Goal: Task Accomplishment & Management: Manage account settings

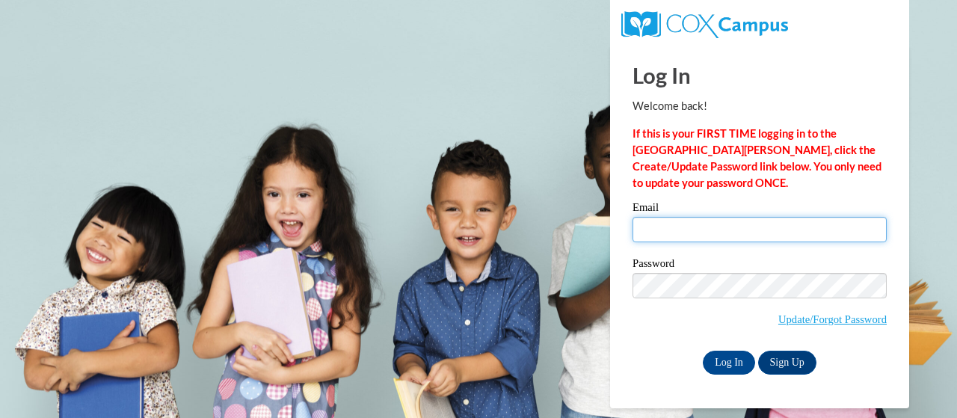
click at [681, 227] on input "Email" at bounding box center [760, 229] width 254 height 25
type input "weeks.molly.w@muscogee.k12.ga.us"
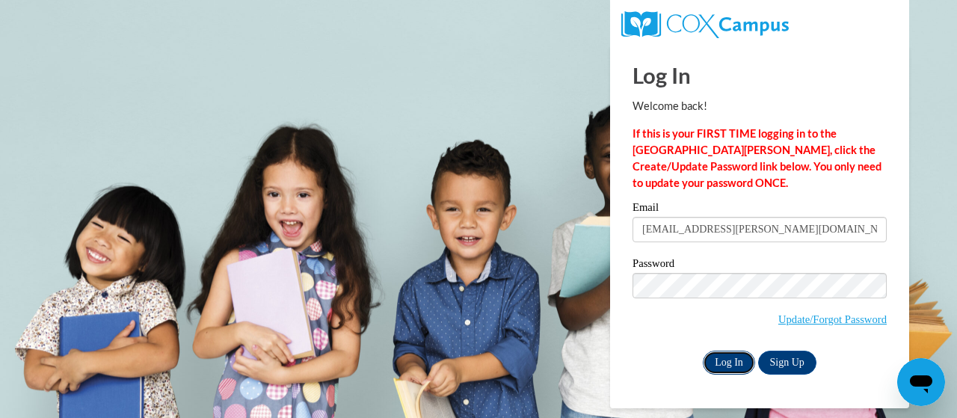
click at [725, 361] on input "Log In" at bounding box center [729, 363] width 52 height 24
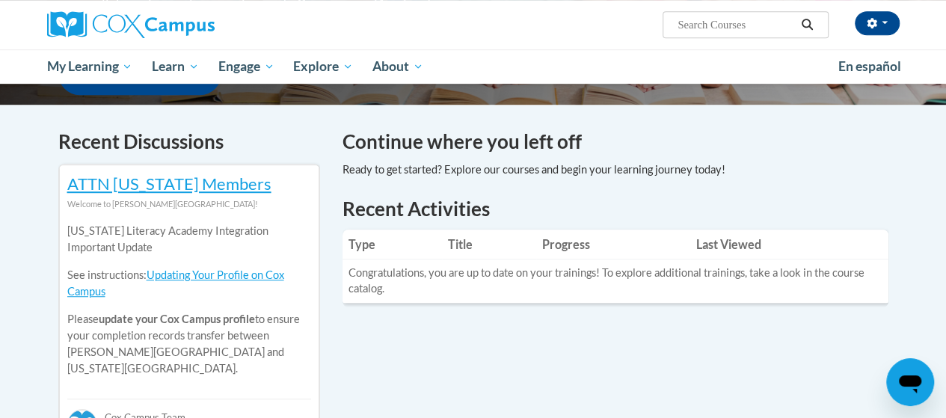
scroll to position [418, 0]
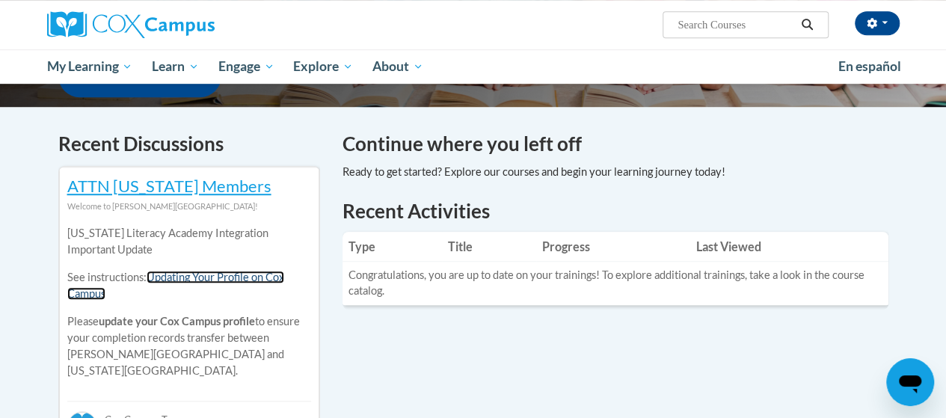
click at [236, 277] on link "Updating Your Profile on Cox Campus" at bounding box center [175, 285] width 217 height 29
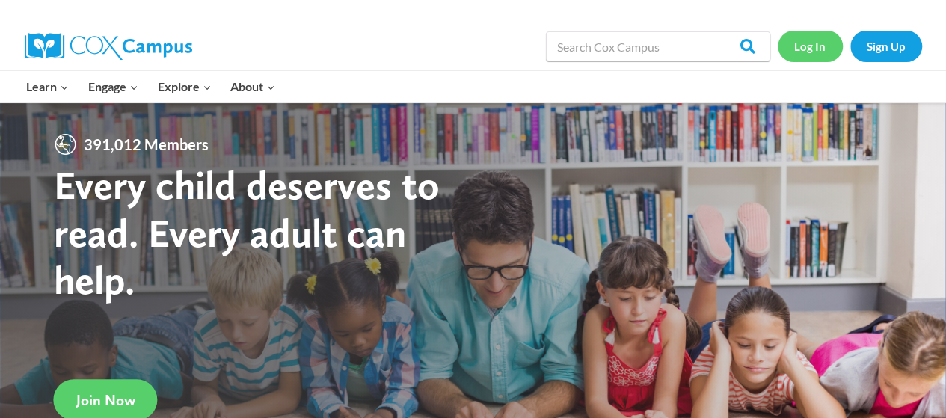
click at [812, 53] on link "Log In" at bounding box center [810, 46] width 65 height 31
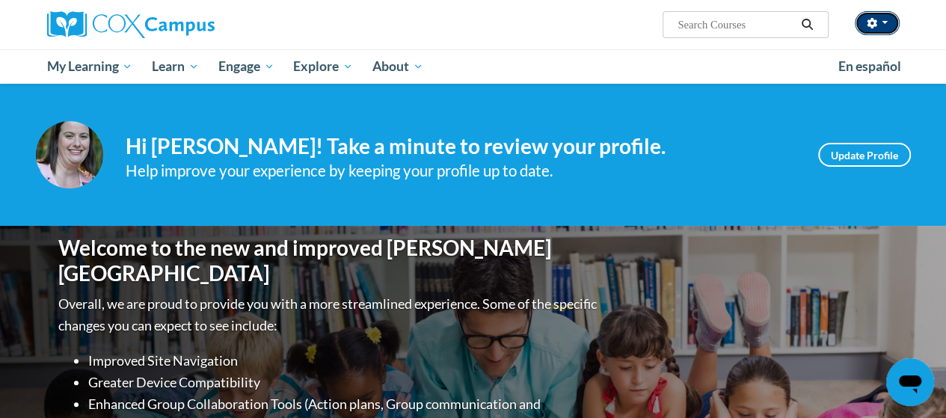
click at [871, 25] on icon "button" at bounding box center [872, 23] width 10 height 10
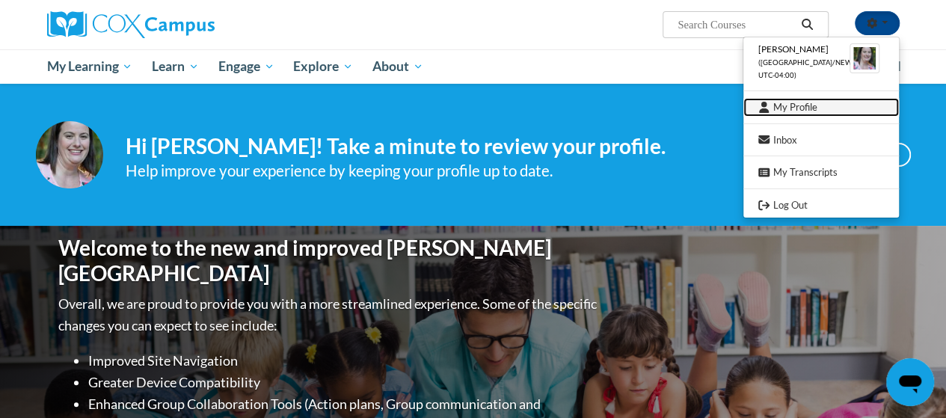
click at [797, 105] on link "My Profile" at bounding box center [821, 107] width 156 height 19
